Goal: Transaction & Acquisition: Book appointment/travel/reservation

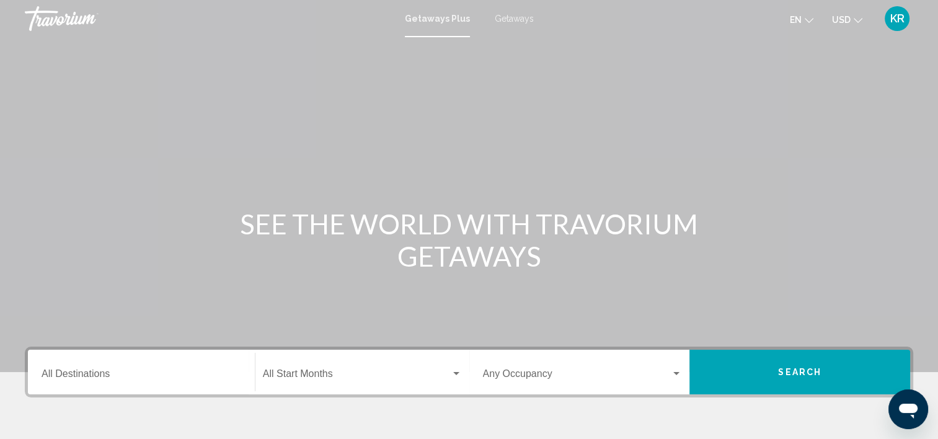
click at [766, 215] on div "SEE THE WORLD WITH TRAVORIUM GETAWAYS" at bounding box center [469, 240] width 938 height 64
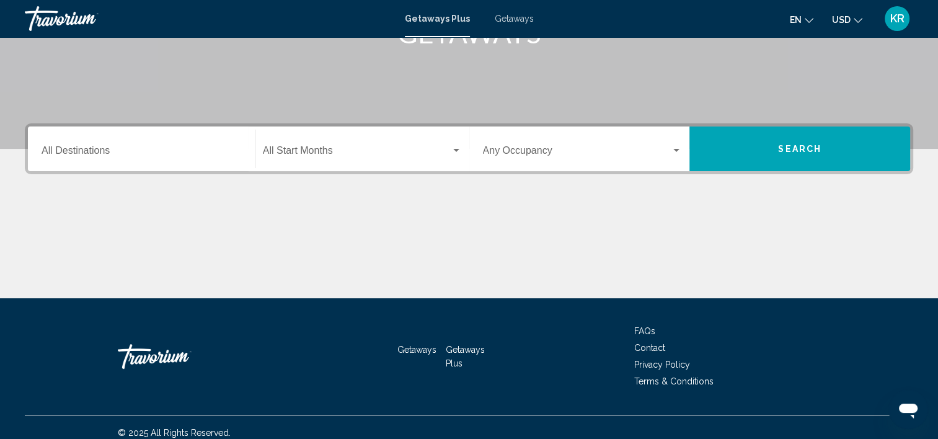
scroll to position [234, 0]
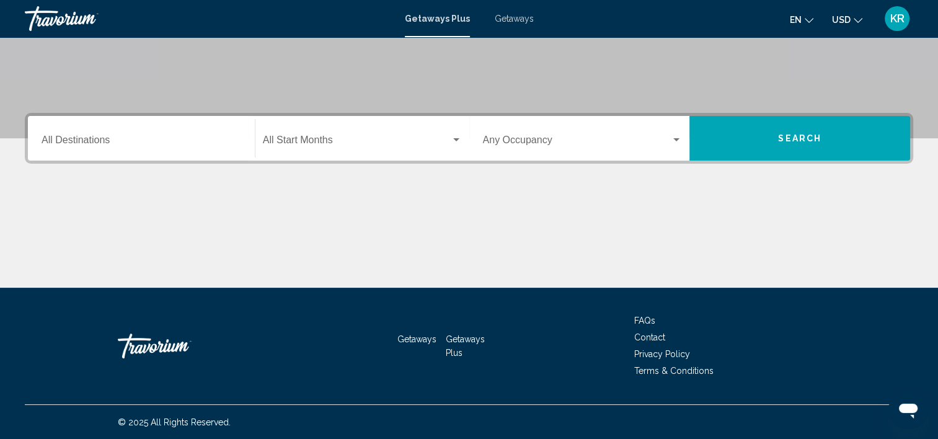
click at [98, 141] on input "Destination All Destinations" at bounding box center [142, 142] width 200 height 11
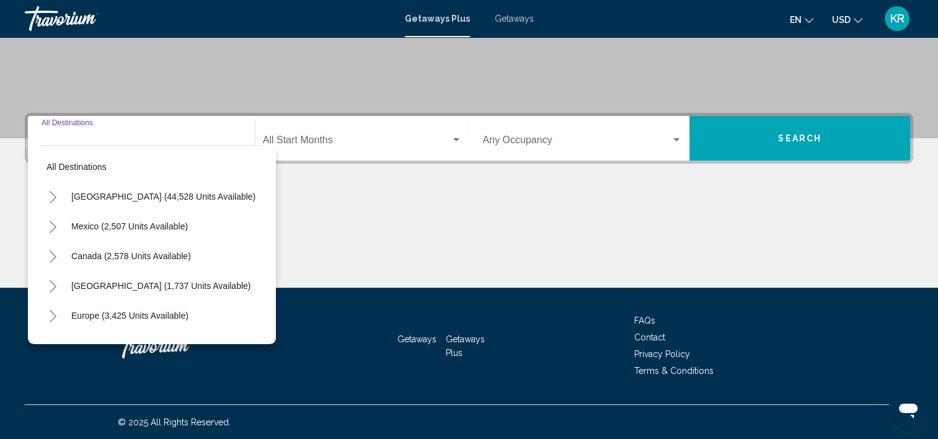
click at [408, 225] on div "Main content" at bounding box center [469, 241] width 889 height 93
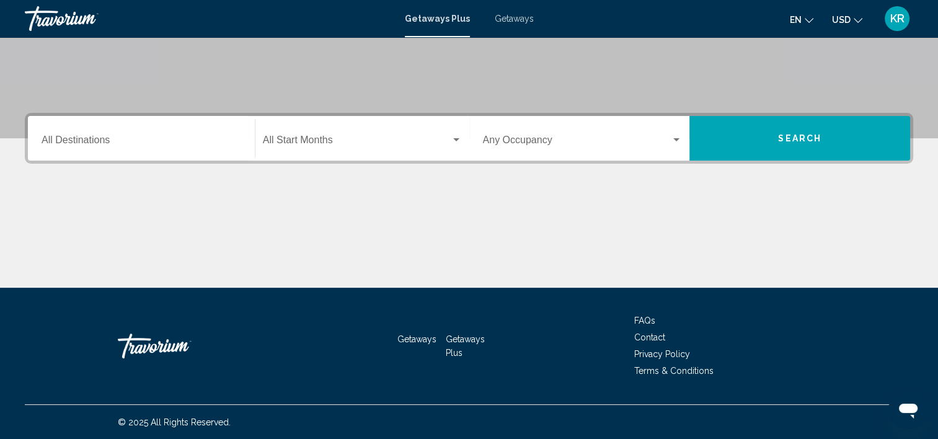
click at [783, 142] on span "Search" at bounding box center [799, 139] width 43 height 10
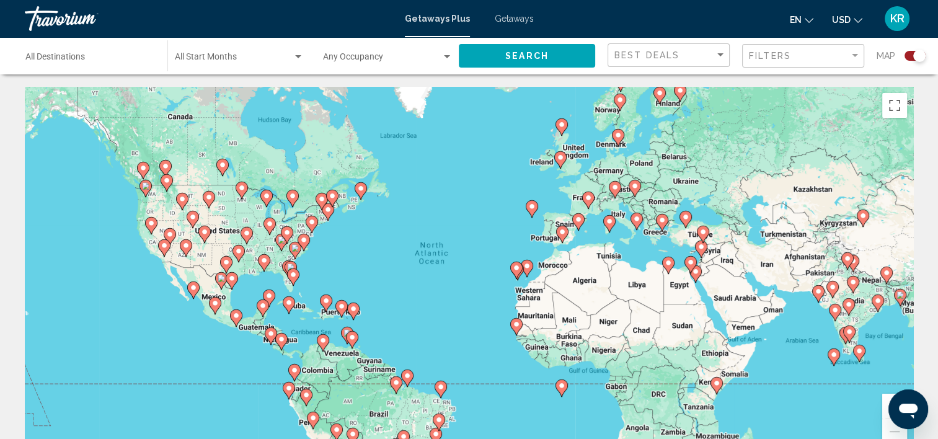
click at [509, 314] on div "To activate drag with keyboard, press Alt + Enter. Once in keyboard drag state,…" at bounding box center [469, 273] width 889 height 372
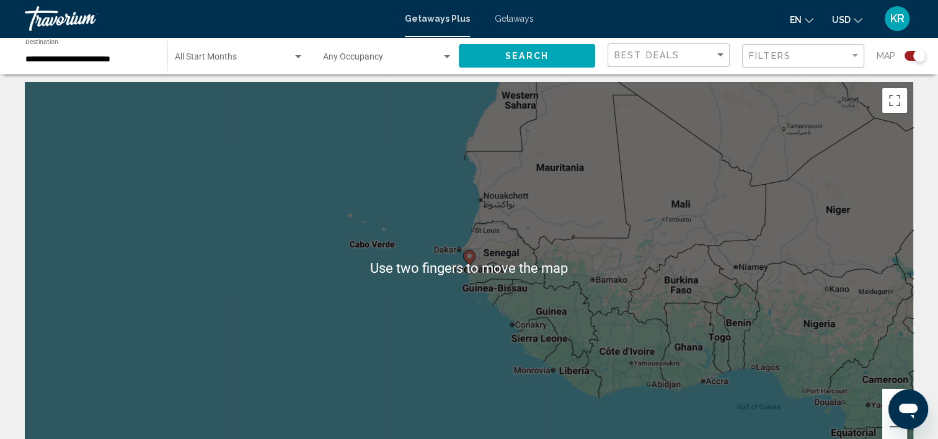
scroll to position [4, 0]
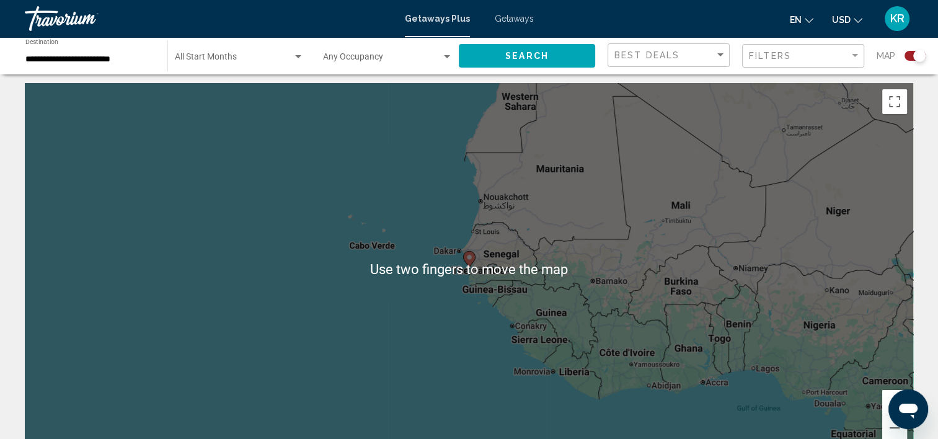
click at [359, 60] on span "Search widget" at bounding box center [382, 60] width 118 height 10
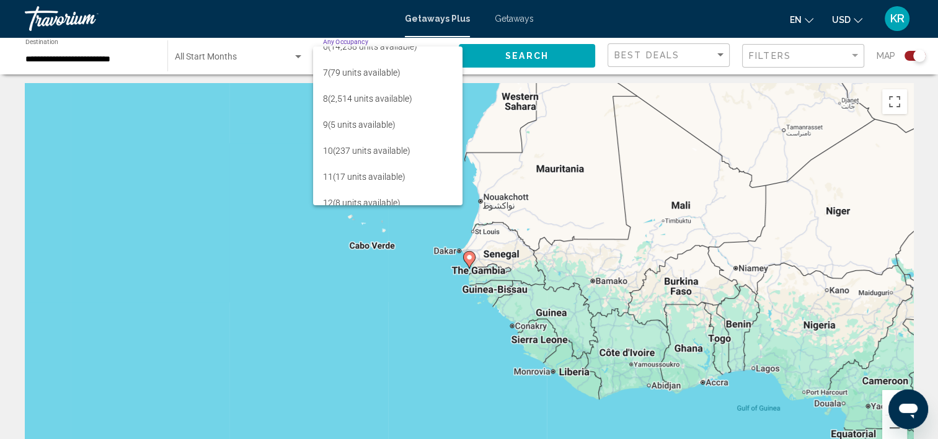
scroll to position [144, 0]
click at [384, 151] on span "10 (237 units available)" at bounding box center [388, 150] width 130 height 26
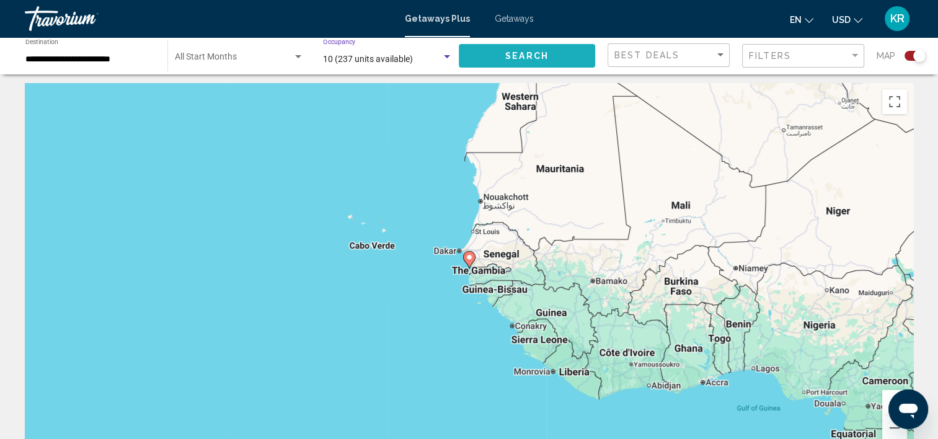
click at [542, 58] on span "Search" at bounding box center [526, 56] width 43 height 10
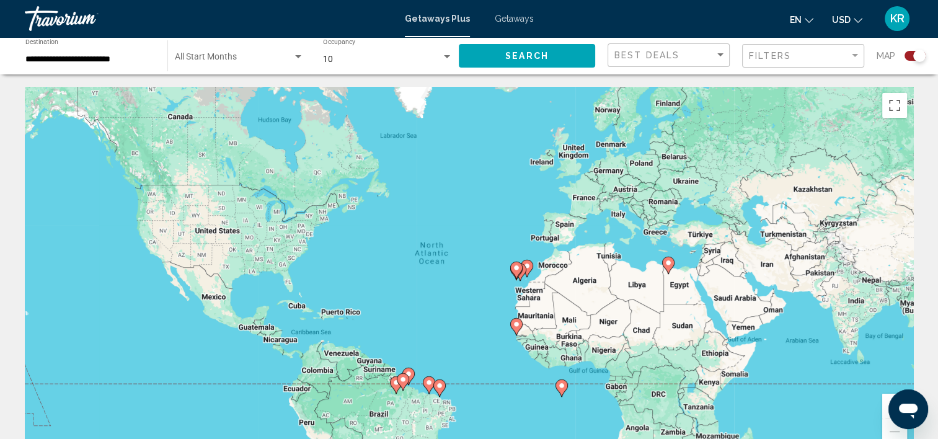
click at [766, 363] on div "To activate drag with keyboard, press Alt + Enter. Once in keyboard drag state,…" at bounding box center [469, 273] width 889 height 372
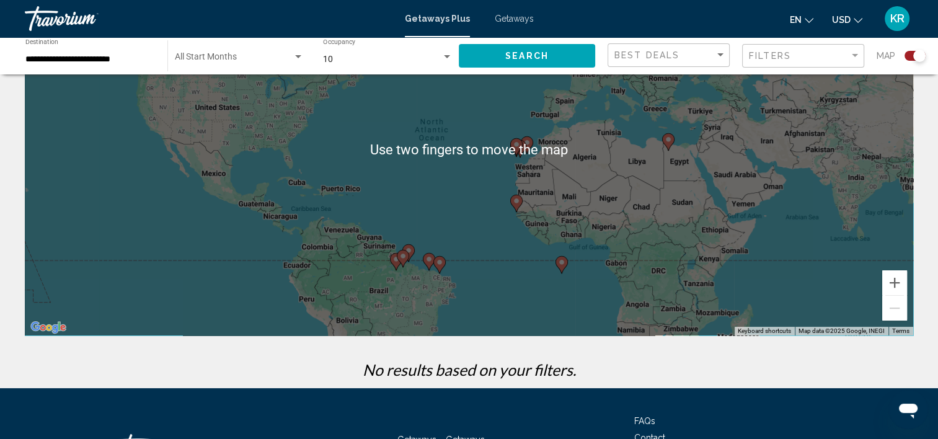
scroll to position [131, 0]
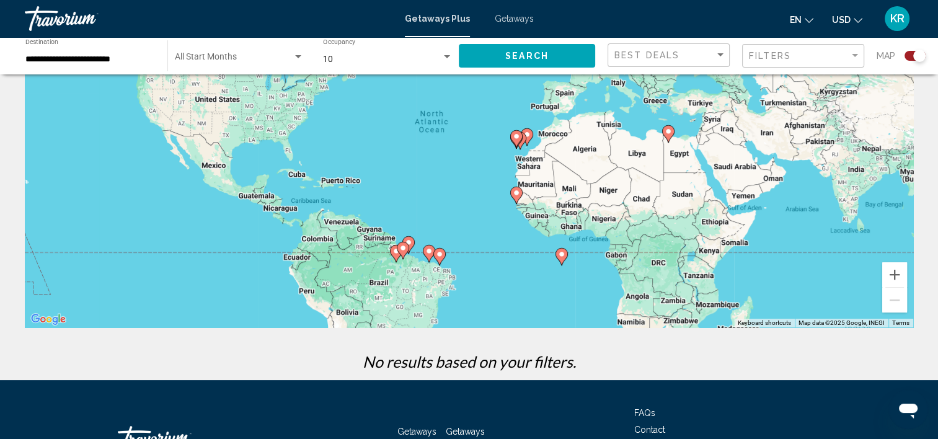
click at [404, 249] on image "Main content" at bounding box center [402, 247] width 7 height 7
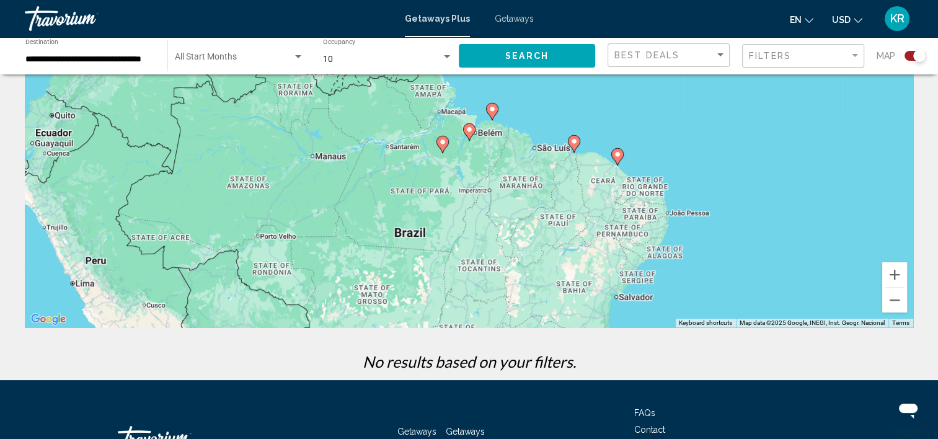
click at [446, 145] on icon "Main content" at bounding box center [442, 144] width 11 height 16
type input "**********"
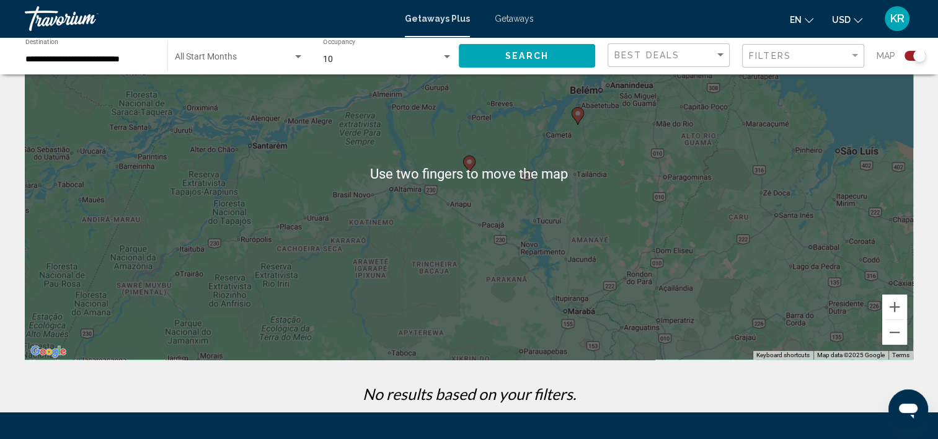
scroll to position [0, 0]
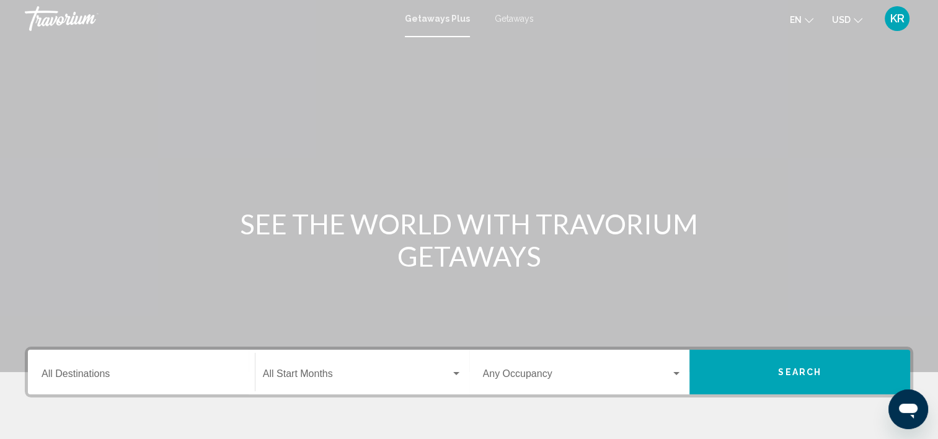
click at [830, 226] on div "SEE THE WORLD WITH TRAVORIUM GETAWAYS" at bounding box center [469, 240] width 938 height 64
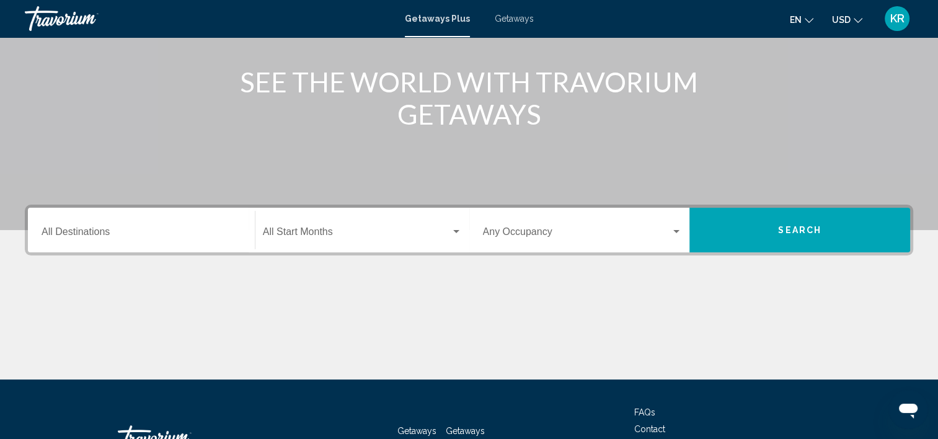
scroll to position [143, 0]
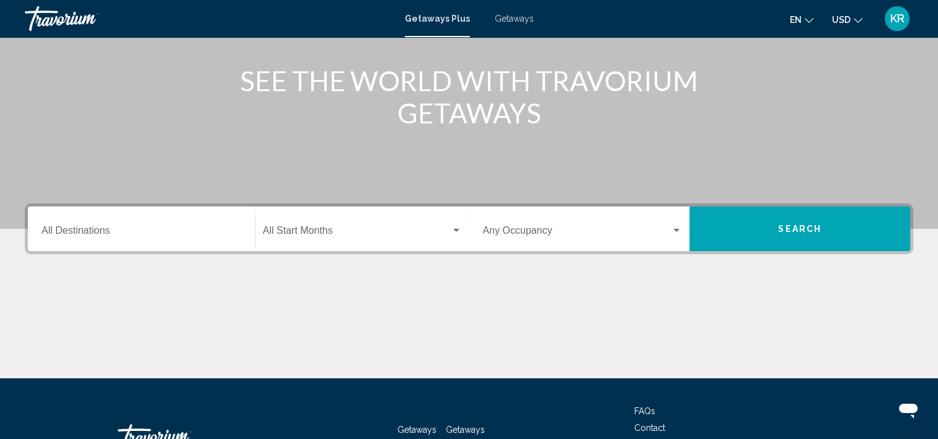
click at [383, 236] on span "Search widget" at bounding box center [357, 233] width 188 height 11
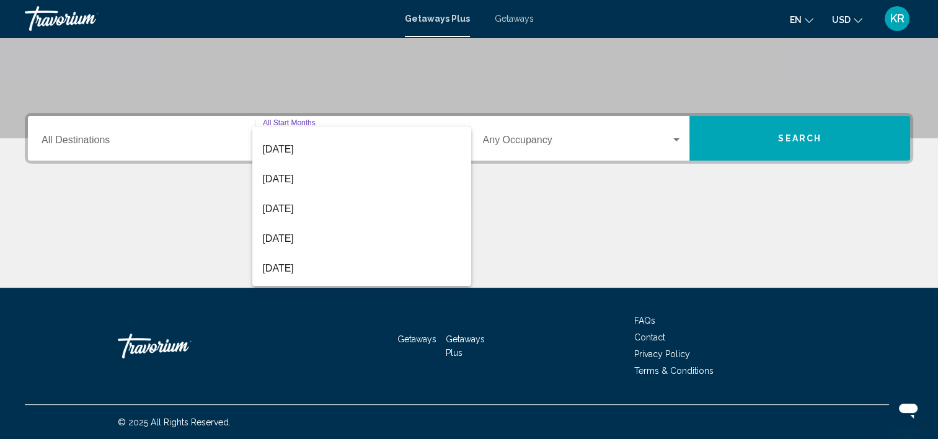
scroll to position [82, 0]
click at [330, 206] on span "[DATE]" at bounding box center [361, 209] width 199 height 30
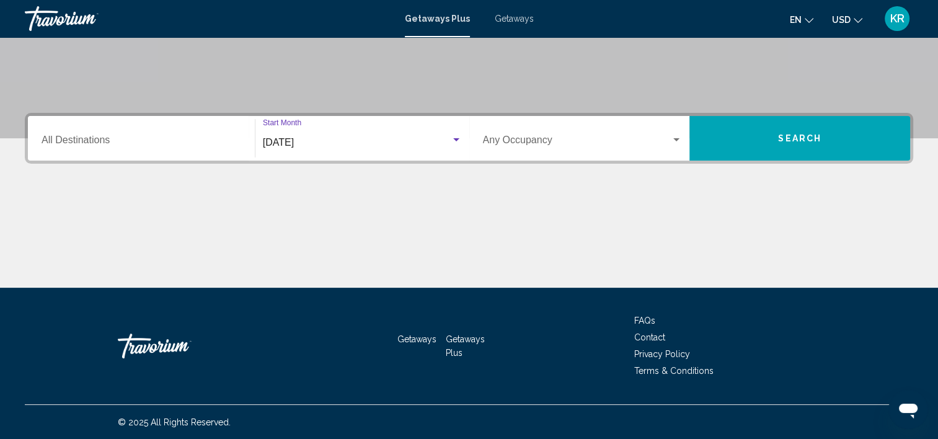
click at [150, 146] on input "Destination All Destinations" at bounding box center [142, 142] width 200 height 11
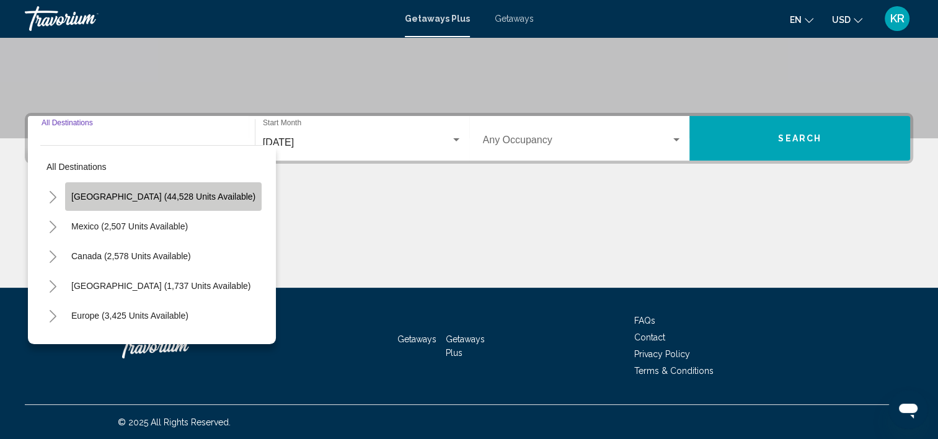
click at [203, 201] on span "[GEOGRAPHIC_DATA] (44,528 units available)" at bounding box center [163, 197] width 184 height 10
type input "**********"
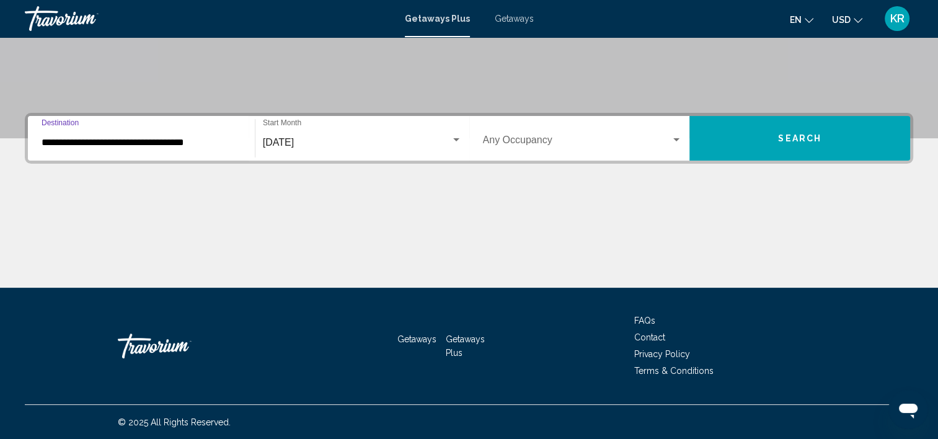
click at [769, 140] on button "Search" at bounding box center [800, 138] width 221 height 45
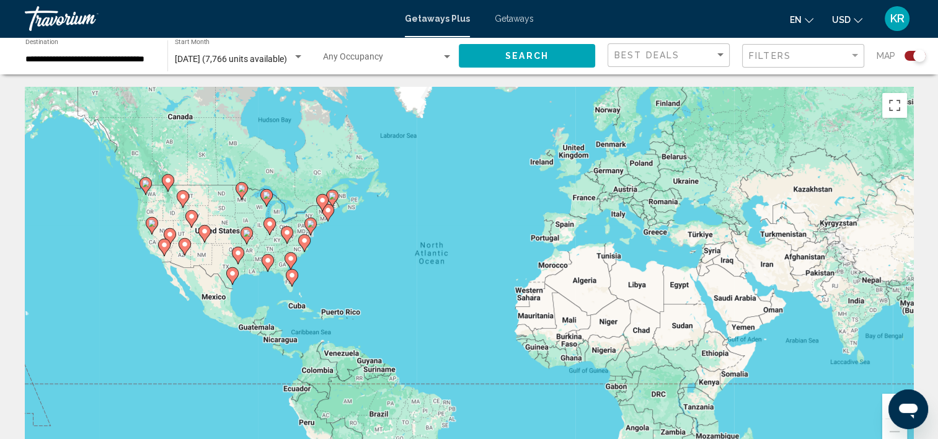
click at [468, 290] on div "To activate drag with keyboard, press Alt + Enter. Once in keyboard drag state,…" at bounding box center [469, 273] width 889 height 372
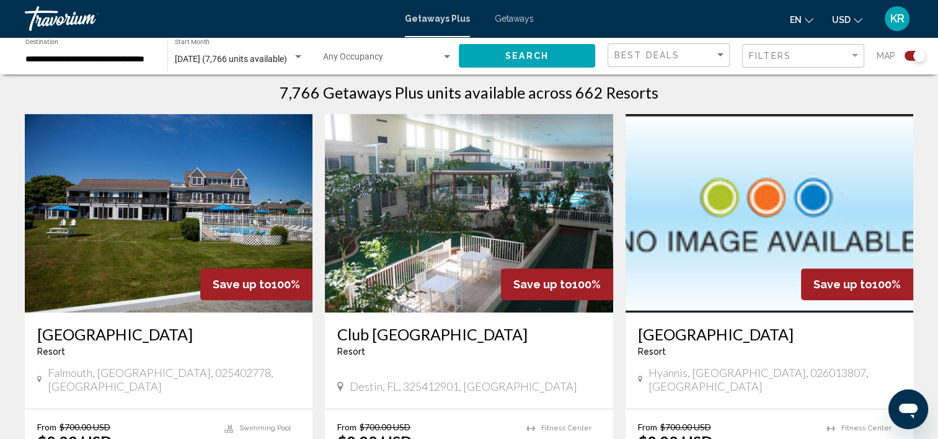
scroll to position [401, 0]
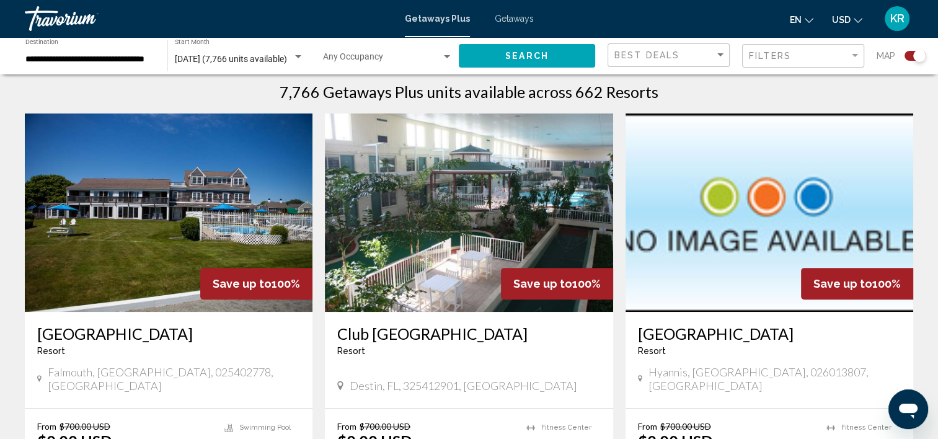
click at [811, 380] on div "Hyannis, [GEOGRAPHIC_DATA], 026013807, [GEOGRAPHIC_DATA]" at bounding box center [769, 380] width 263 height 30
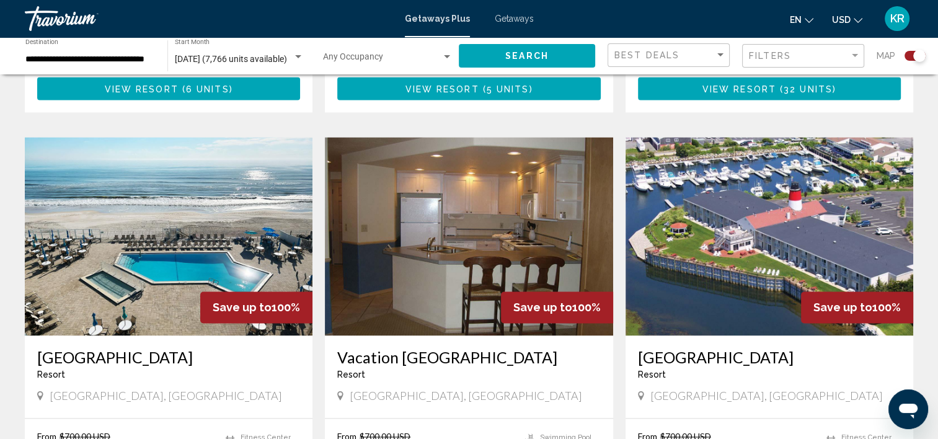
scroll to position [1703, 0]
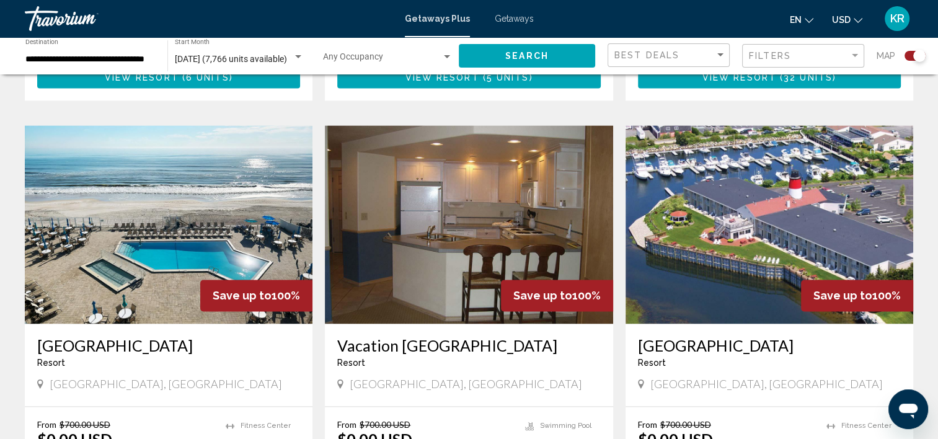
click at [134, 60] on input "**********" at bounding box center [90, 60] width 130 height 10
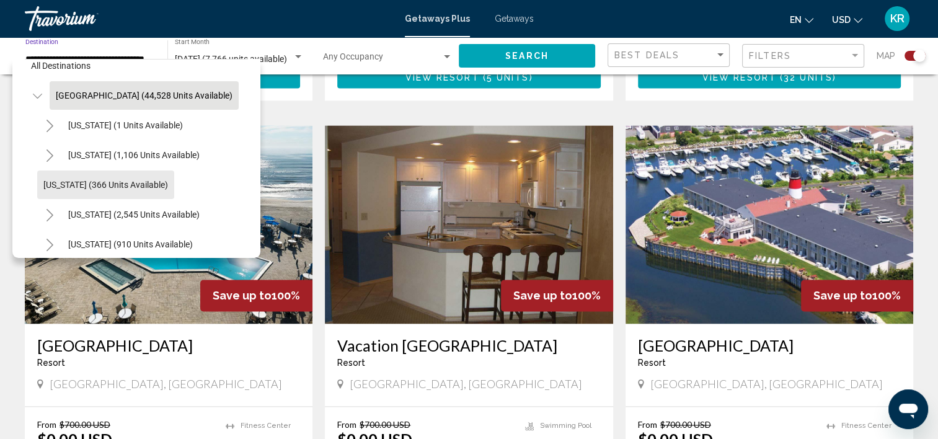
scroll to position [0, 0]
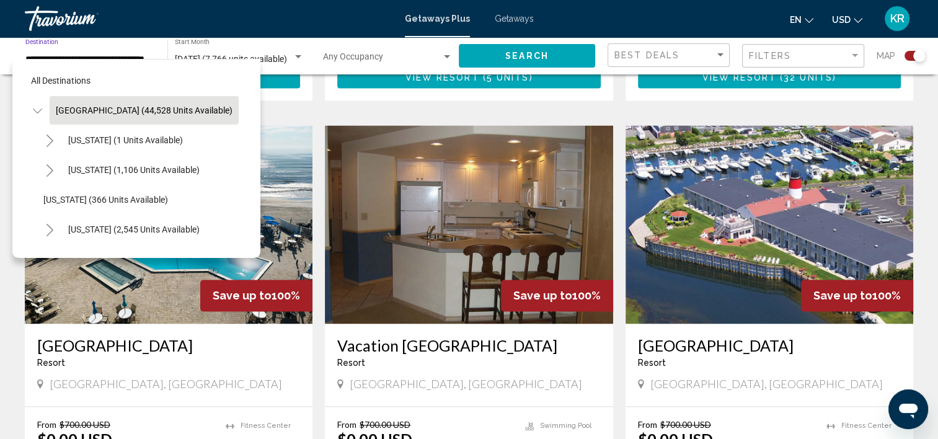
click at [38, 99] on button "Toggle United States (44,528 units available)" at bounding box center [37, 110] width 25 height 25
click at [38, 195] on icon "Toggle Caribbean & Atlantic Islands (1,737 units available)" at bounding box center [37, 200] width 9 height 12
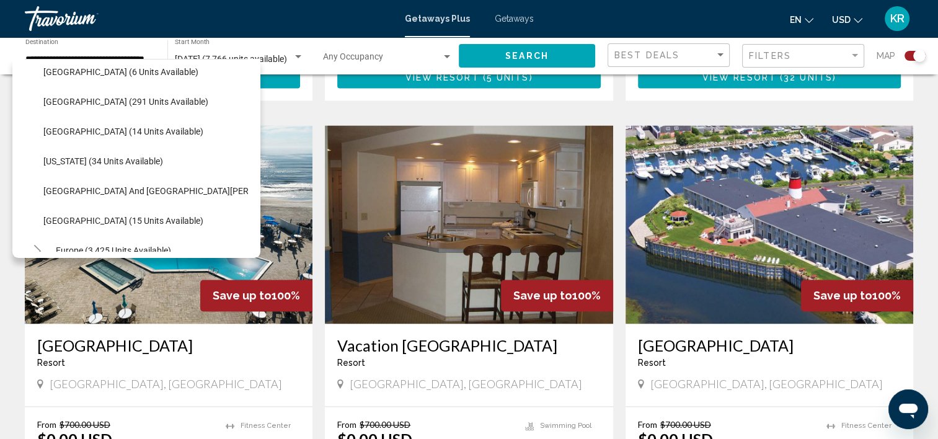
scroll to position [218, 0]
click at [525, 55] on span "Search" at bounding box center [526, 56] width 43 height 10
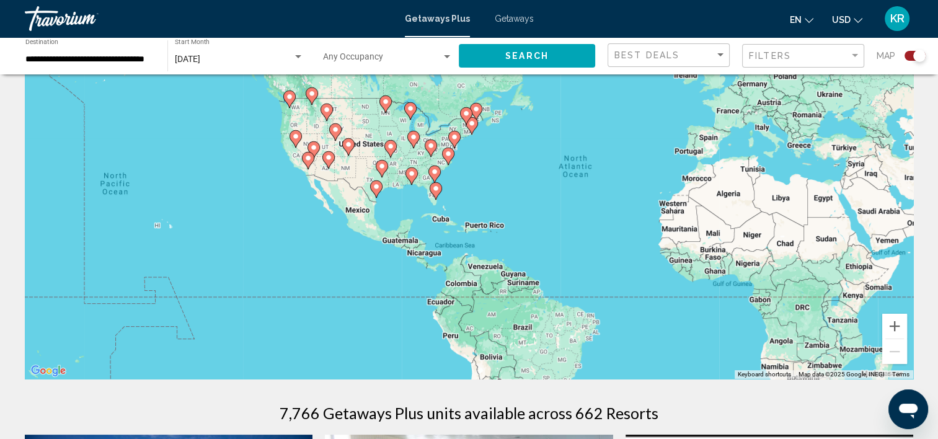
scroll to position [0, 0]
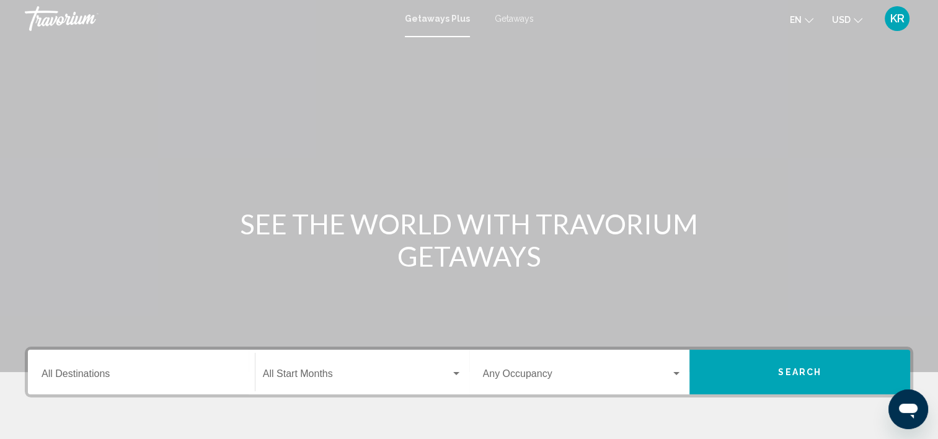
click at [692, 278] on div "Main content" at bounding box center [469, 186] width 938 height 372
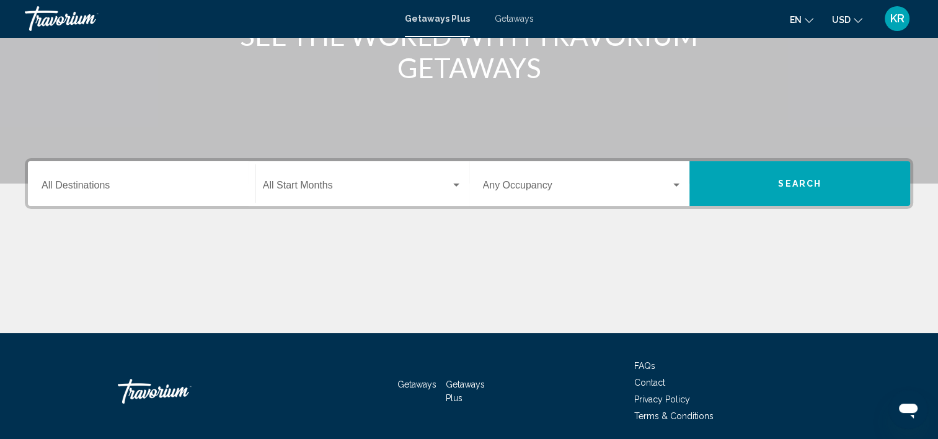
scroll to position [234, 0]
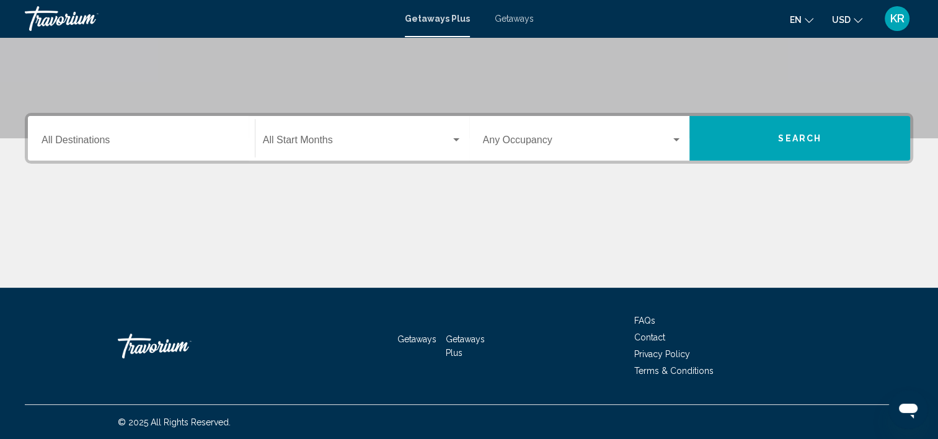
click at [132, 125] on div "Destination All Destinations" at bounding box center [142, 138] width 200 height 39
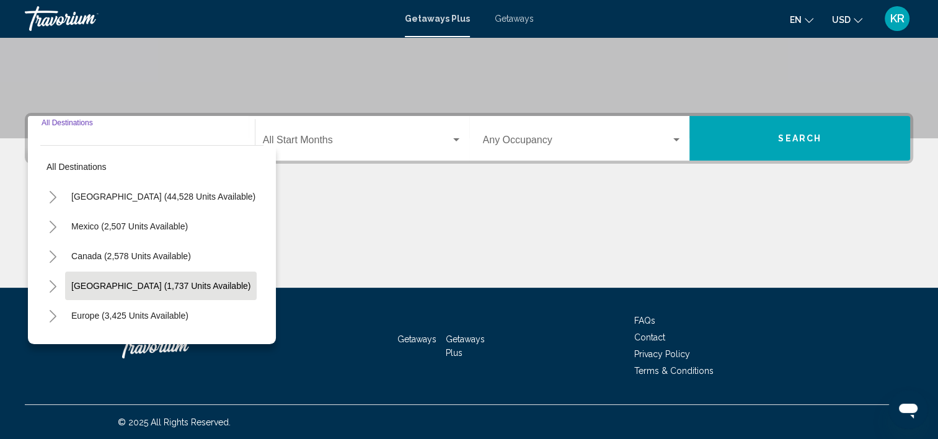
click at [127, 285] on span "[GEOGRAPHIC_DATA] (1,737 units available)" at bounding box center [160, 286] width 179 height 10
type input "**********"
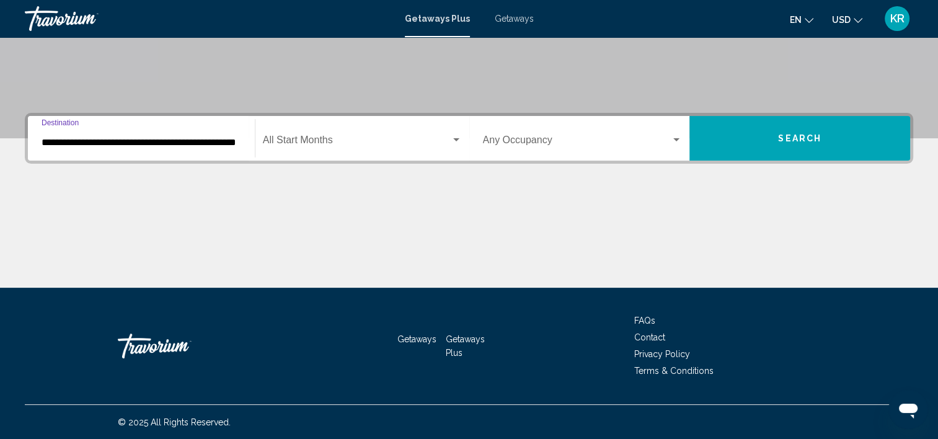
click at [373, 140] on span "Search widget" at bounding box center [357, 142] width 188 height 11
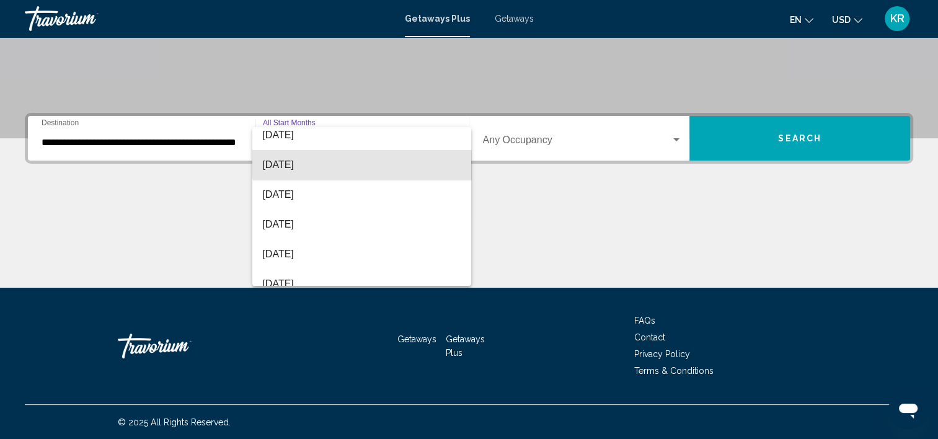
scroll to position [69, 0]
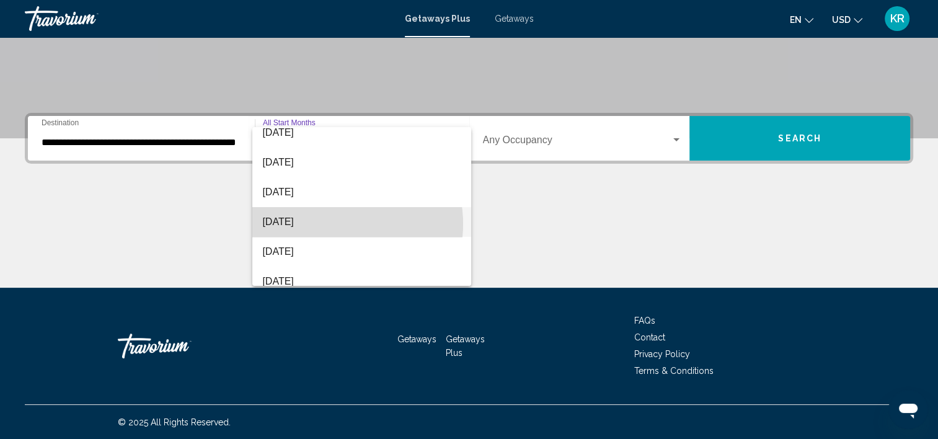
click at [332, 223] on span "[DATE]" at bounding box center [361, 222] width 199 height 30
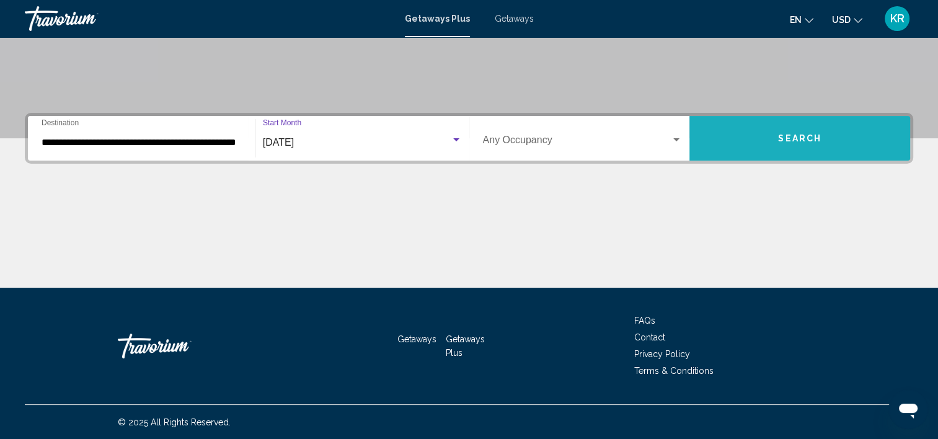
click at [794, 148] on button "Search" at bounding box center [800, 138] width 221 height 45
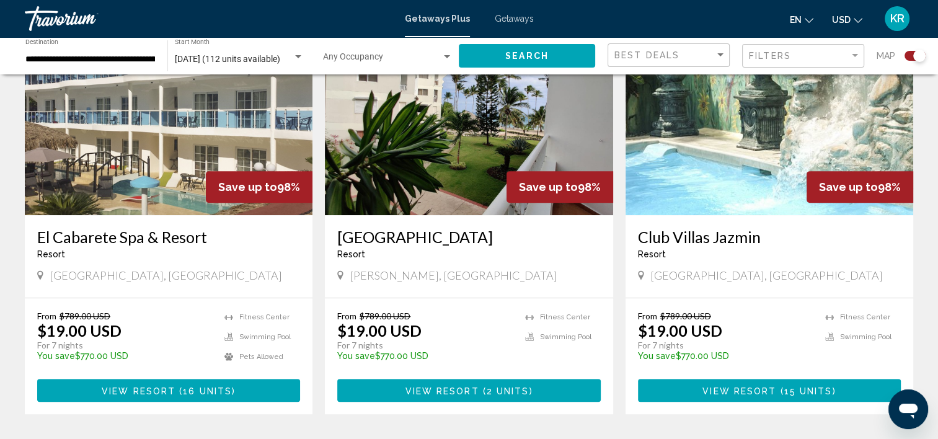
scroll to position [500, 0]
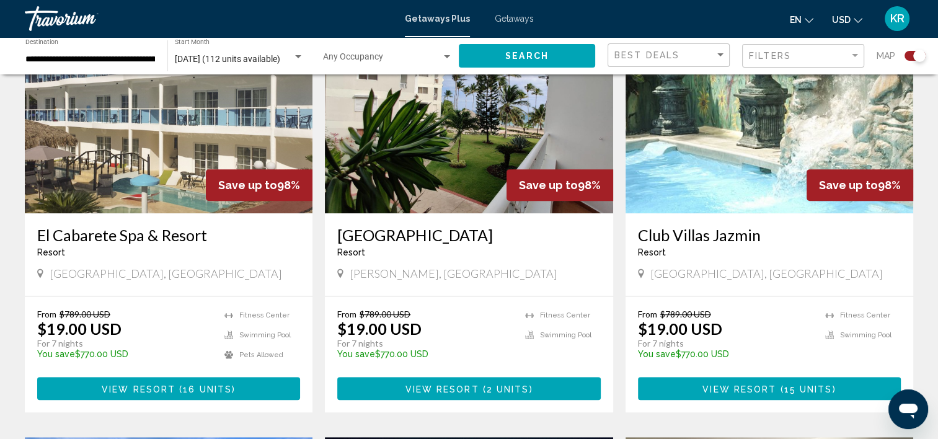
click at [541, 243] on h3 "Albatros Club Resort" at bounding box center [468, 235] width 263 height 19
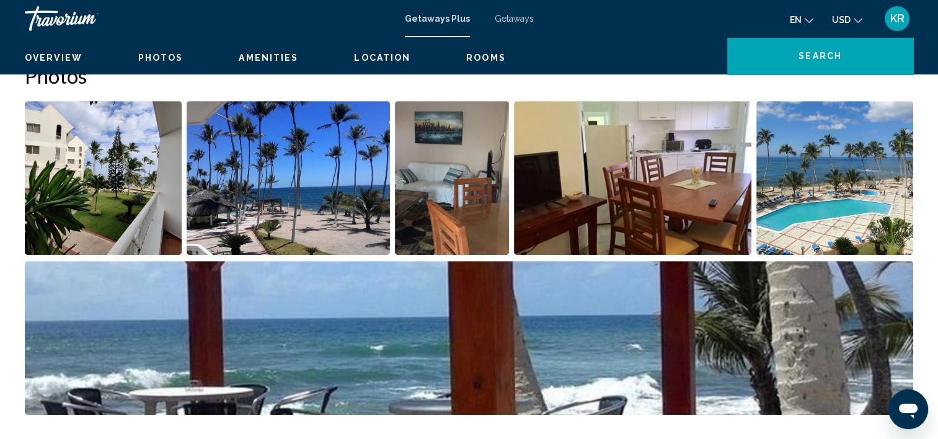
scroll to position [29, 0]
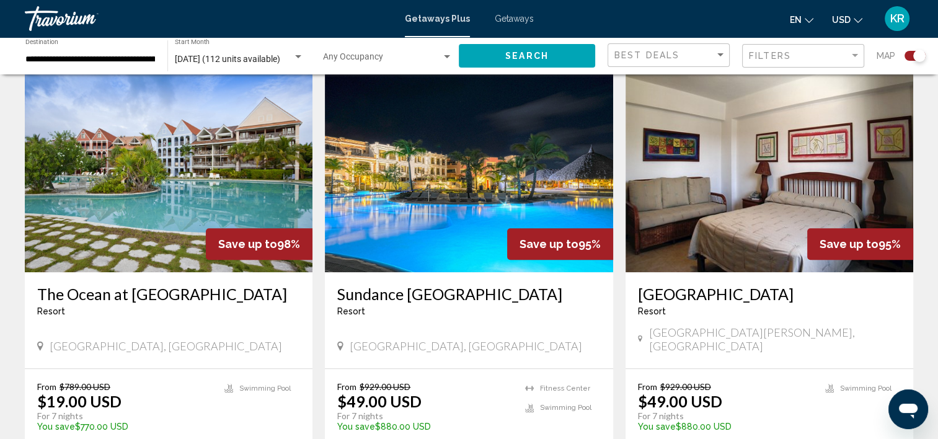
scroll to position [825, 0]
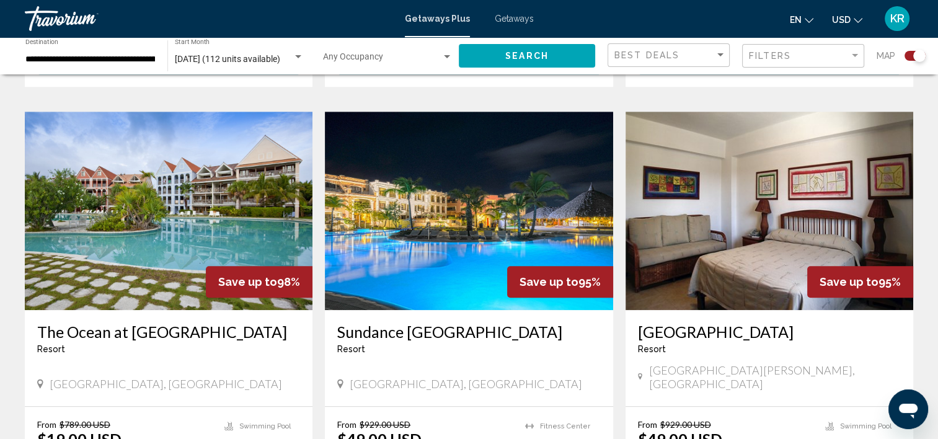
click at [546, 353] on div "Resort - This is an adults only resort" at bounding box center [468, 349] width 263 height 10
click at [486, 246] on img "Main content" at bounding box center [469, 211] width 288 height 198
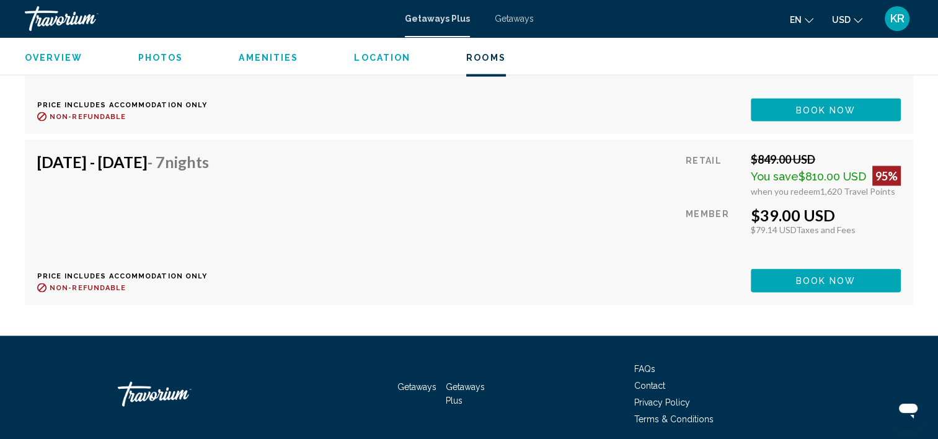
scroll to position [2321, 0]
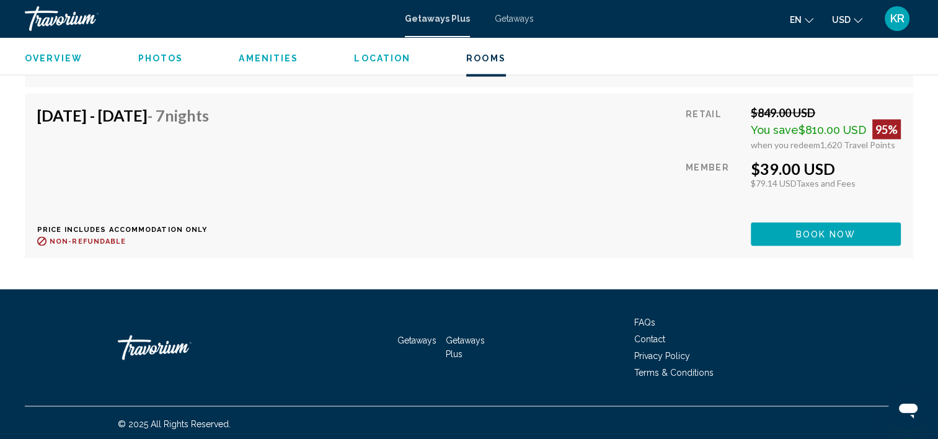
click at [833, 238] on button "Book now" at bounding box center [826, 233] width 150 height 23
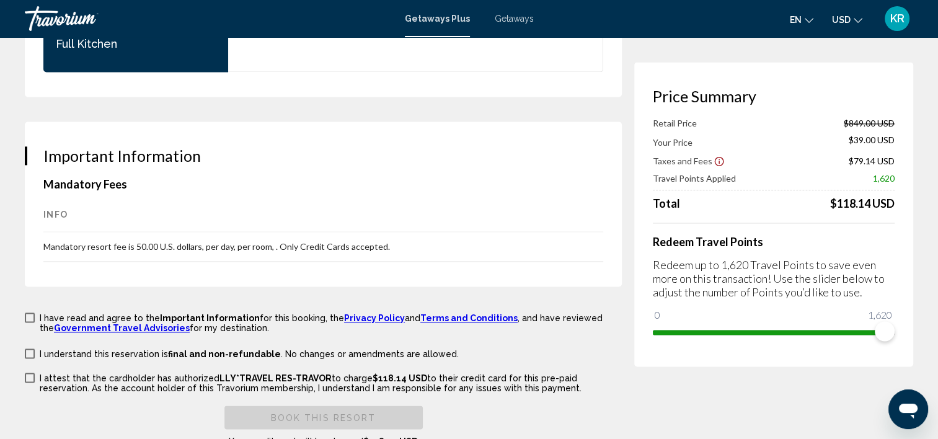
scroll to position [1828, 0]
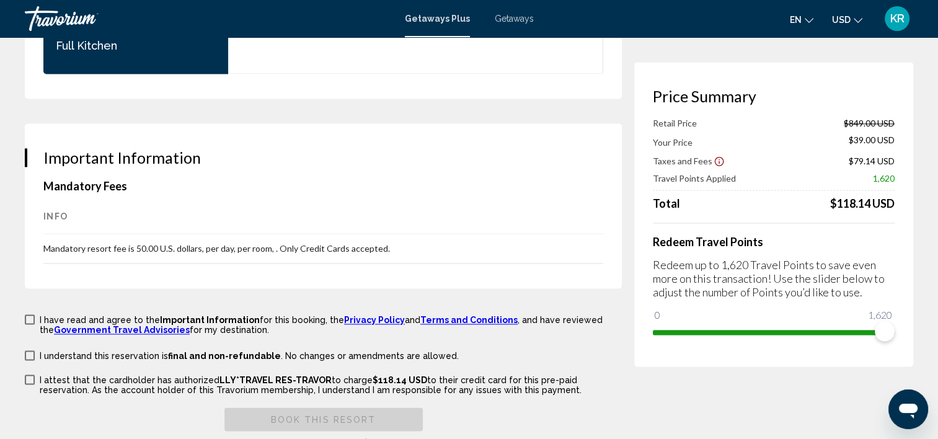
click at [507, 407] on div "Book this Resort Your credit card will be charged $118.14 USD" at bounding box center [323, 428] width 597 height 42
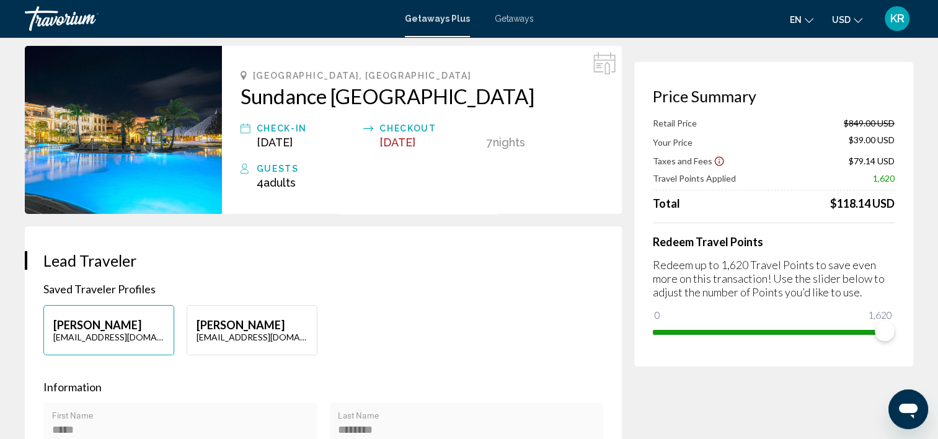
scroll to position [0, 0]
